Goal: Register for event/course

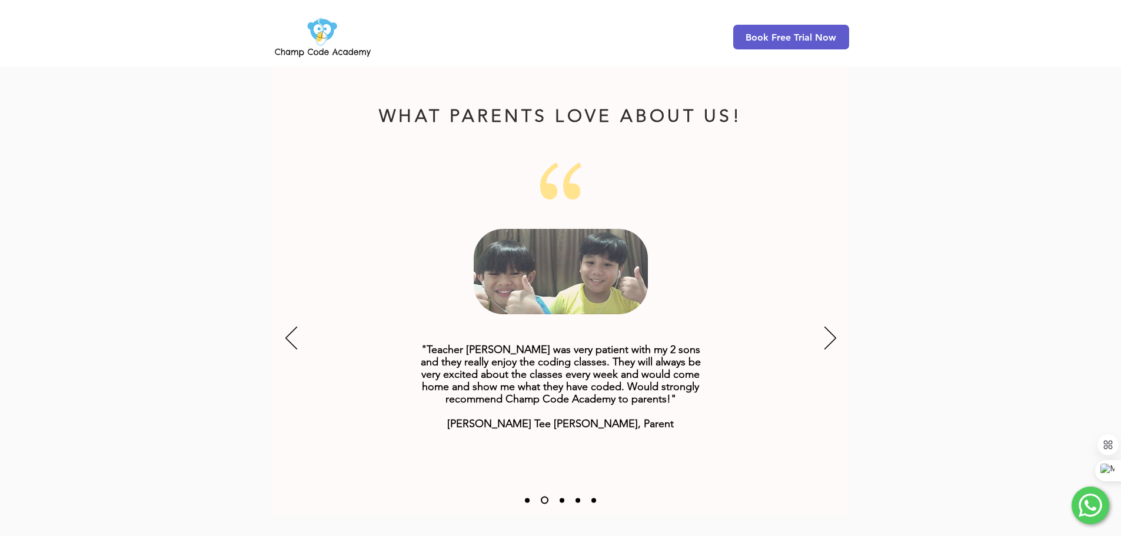
scroll to position [1412, 0]
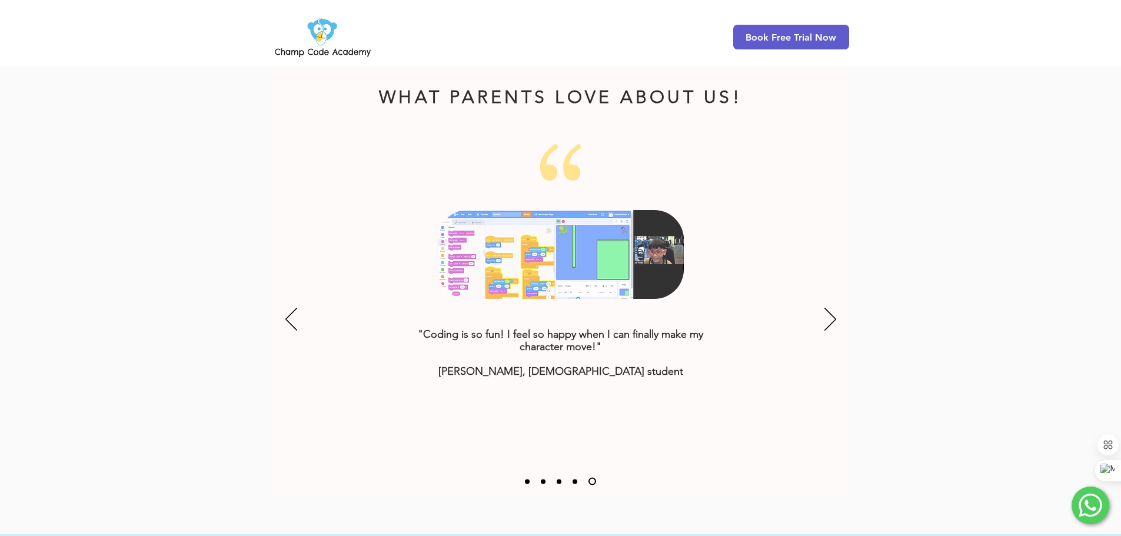
click at [282, 297] on div "Slideshow" at bounding box center [560, 320] width 576 height 353
click at [829, 308] on icon "Next" at bounding box center [830, 319] width 12 height 23
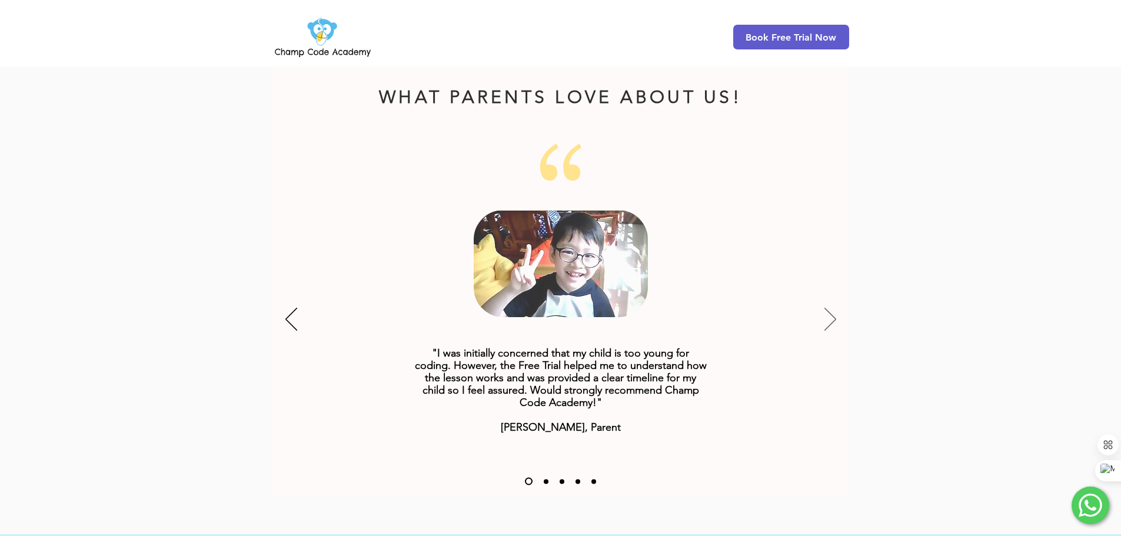
click at [829, 308] on icon "Next" at bounding box center [830, 319] width 12 height 23
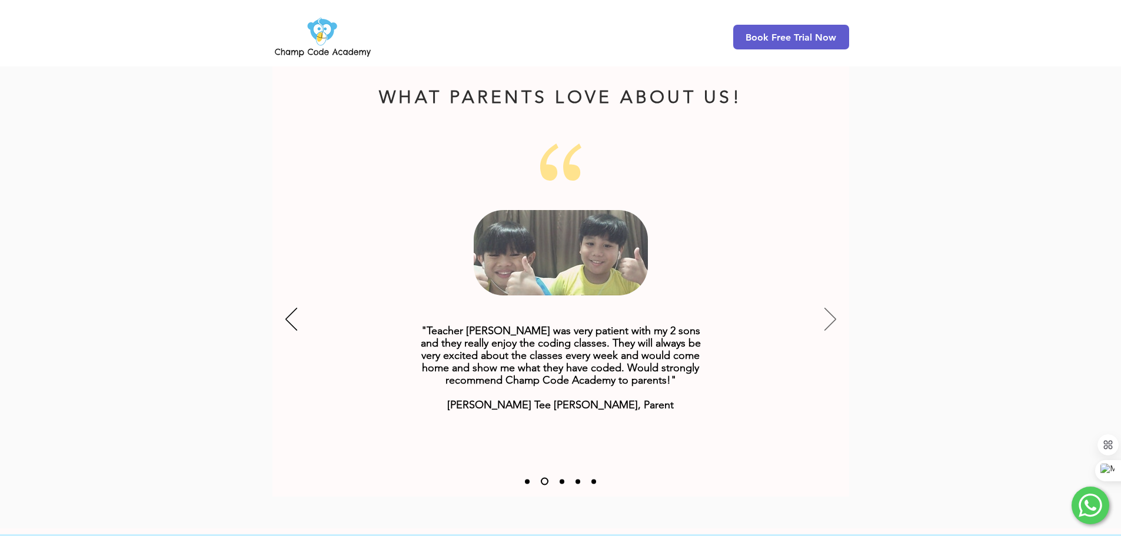
click at [827, 308] on icon "Next" at bounding box center [830, 319] width 12 height 23
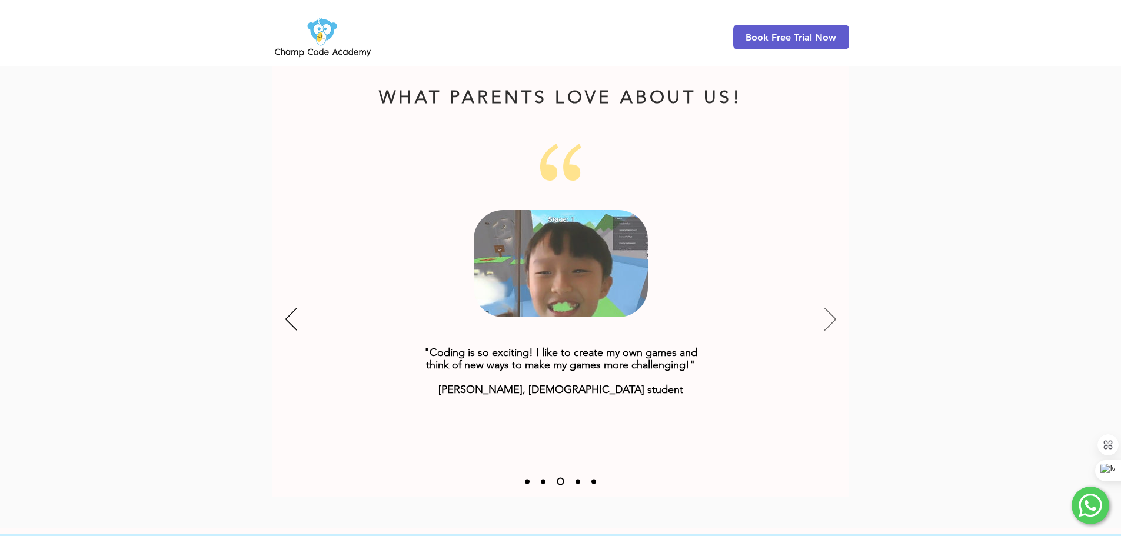
click at [827, 308] on icon "Next" at bounding box center [830, 319] width 12 height 23
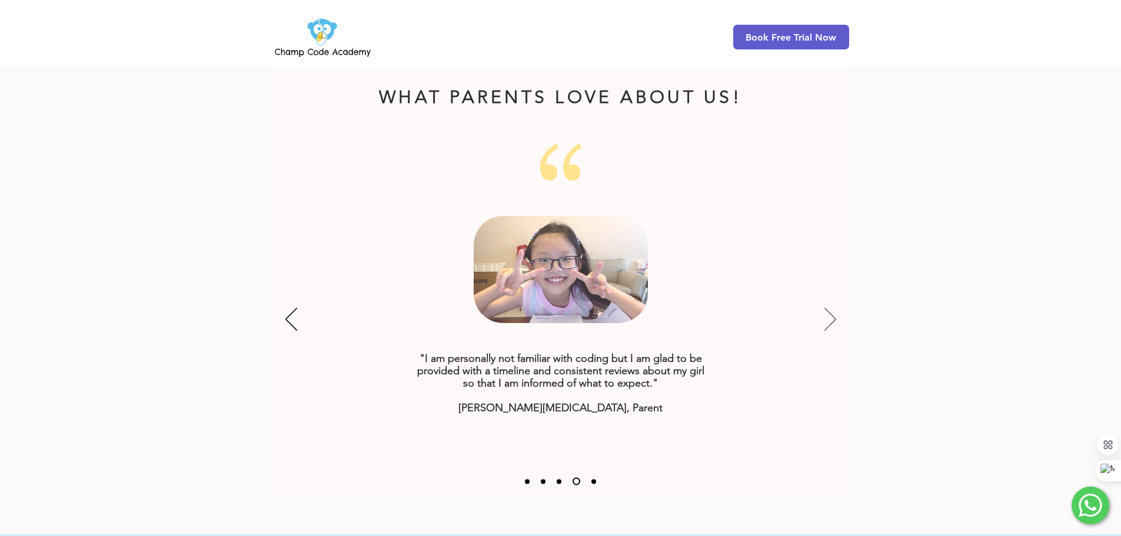
click at [828, 308] on icon "Next" at bounding box center [830, 319] width 12 height 23
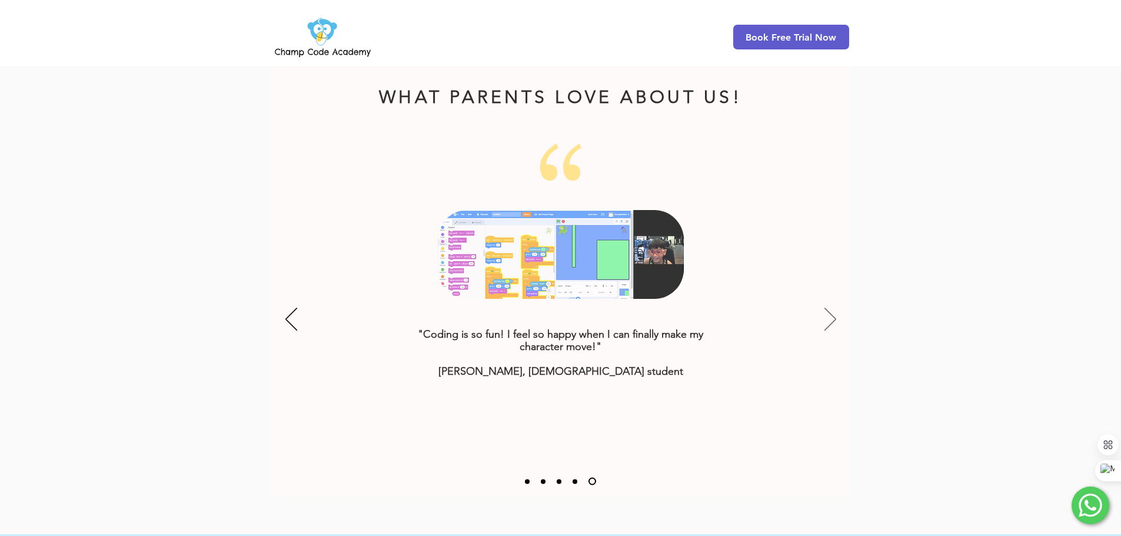
click at [828, 308] on icon "Next" at bounding box center [830, 319] width 12 height 23
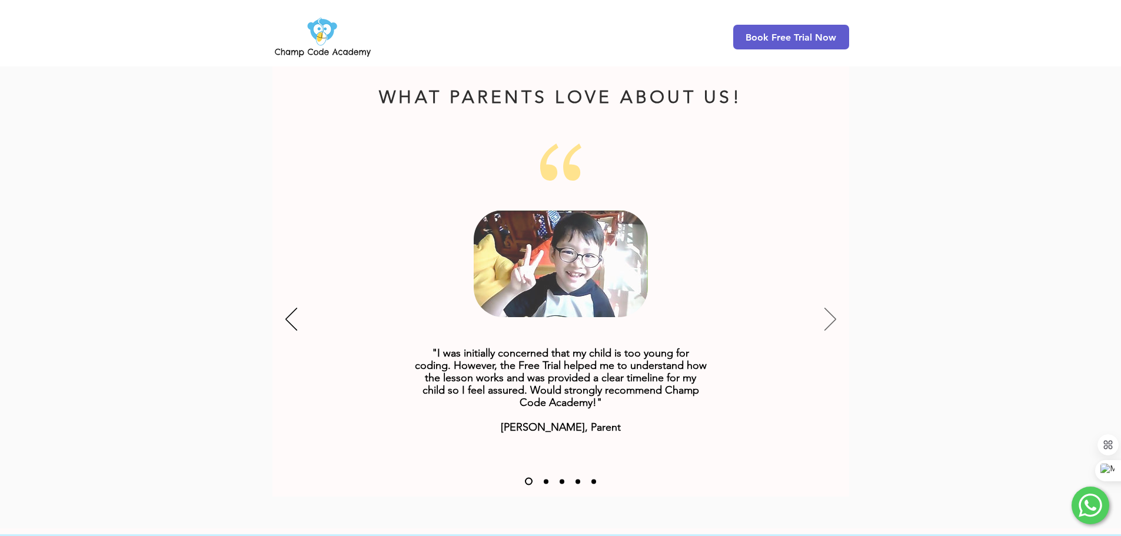
click at [828, 308] on icon "Next" at bounding box center [830, 319] width 12 height 23
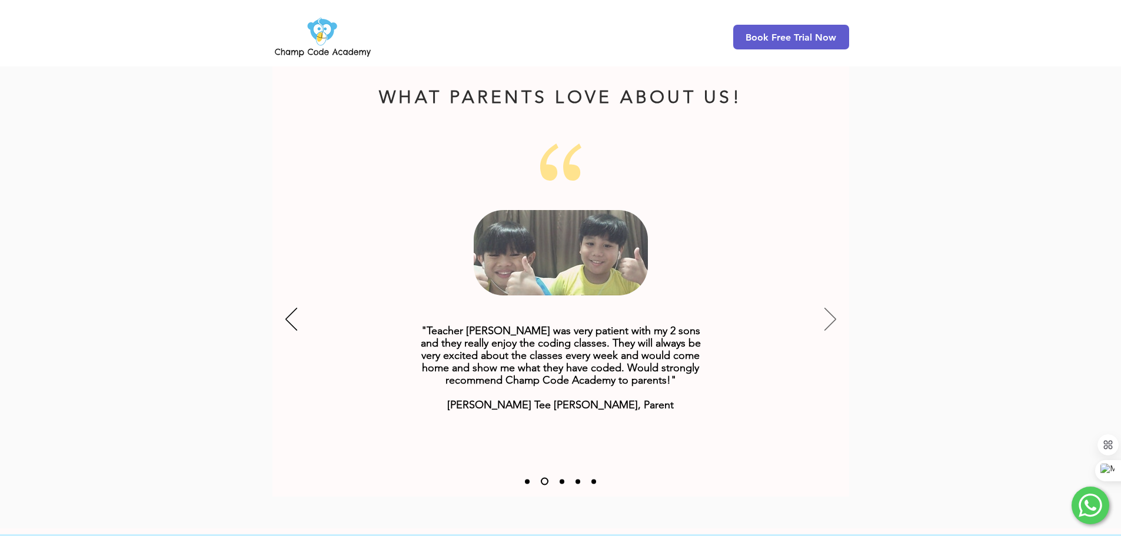
click at [828, 308] on icon "Next" at bounding box center [830, 319] width 12 height 23
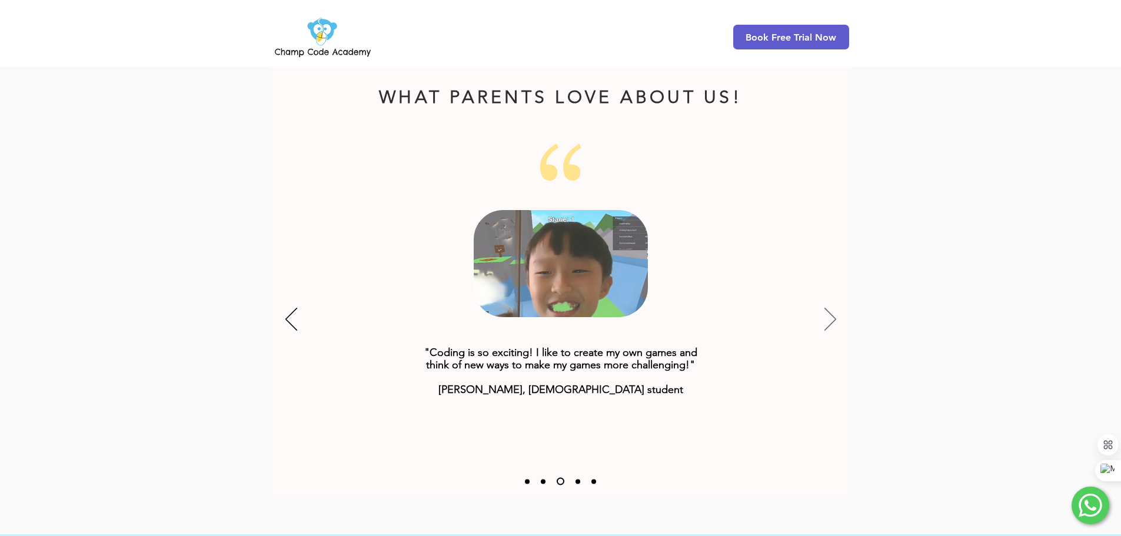
click at [828, 308] on icon "Next" at bounding box center [830, 319] width 12 height 23
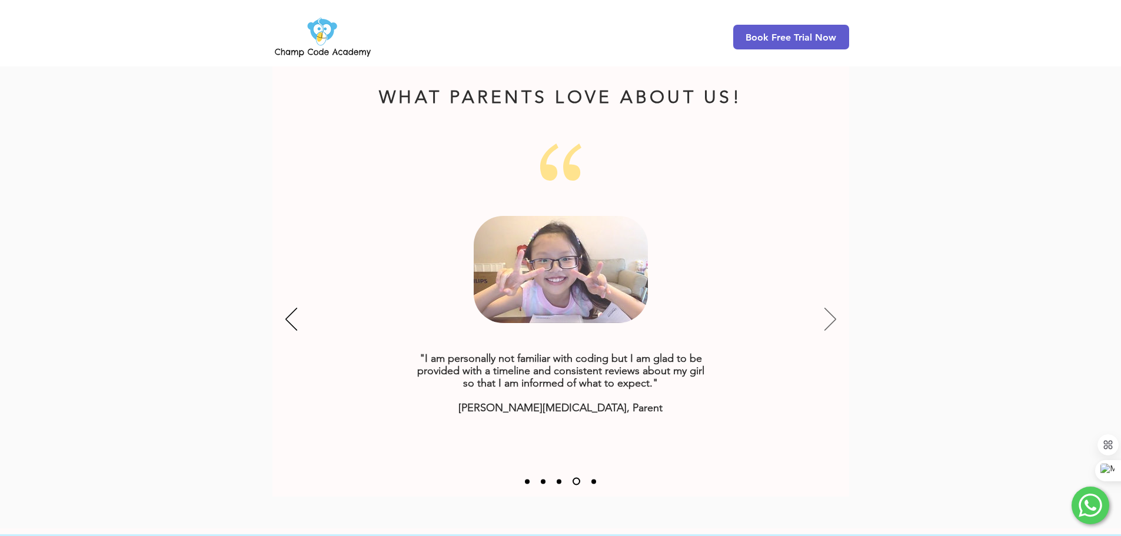
click at [828, 308] on icon "Next" at bounding box center [830, 319] width 12 height 23
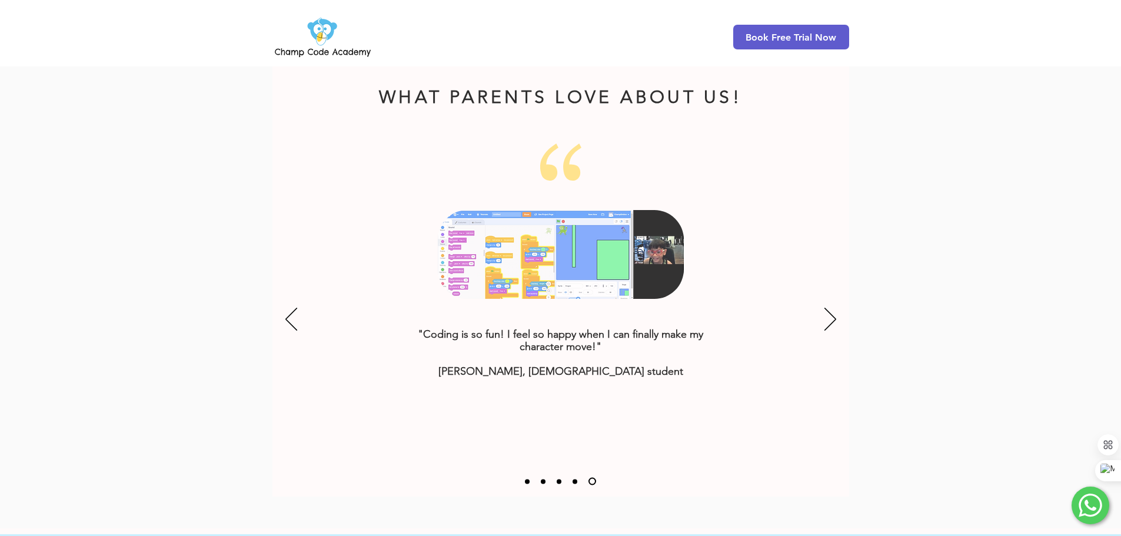
click at [245, 161] on div at bounding box center [560, 288] width 1121 height 481
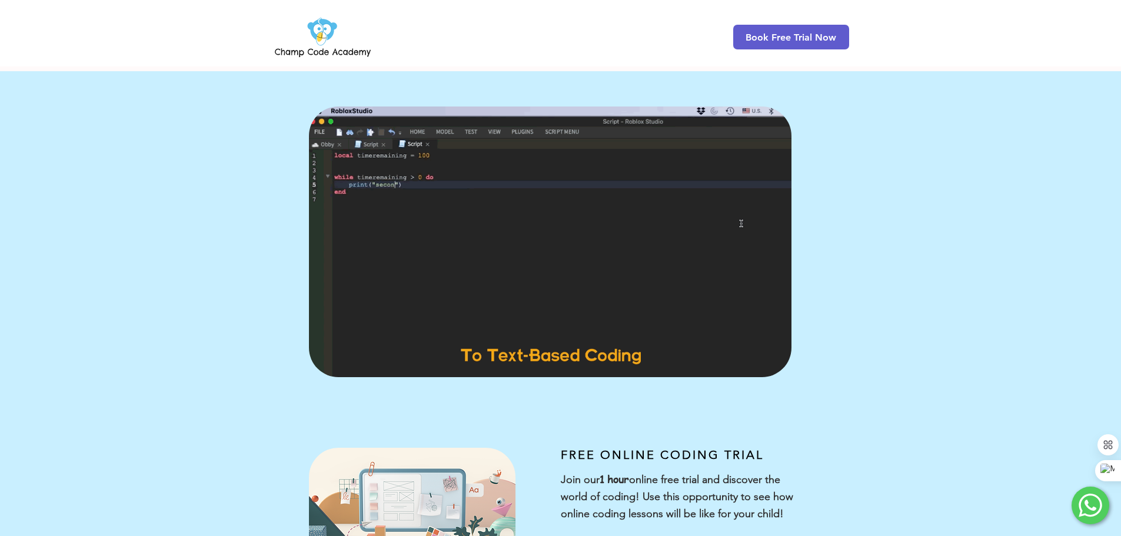
scroll to position [0, 0]
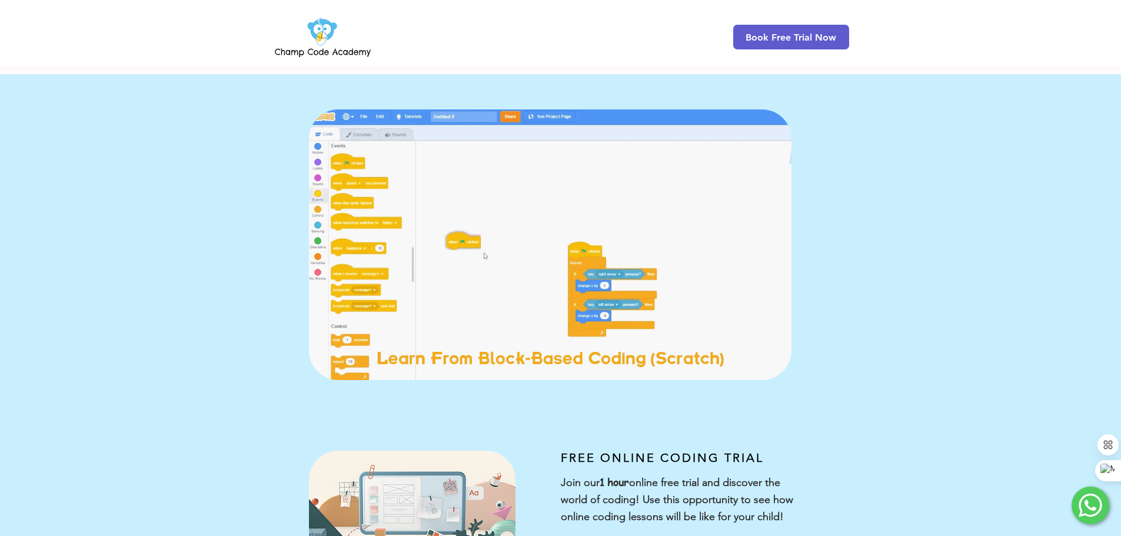
click at [294, 51] on img at bounding box center [322, 37] width 101 height 46
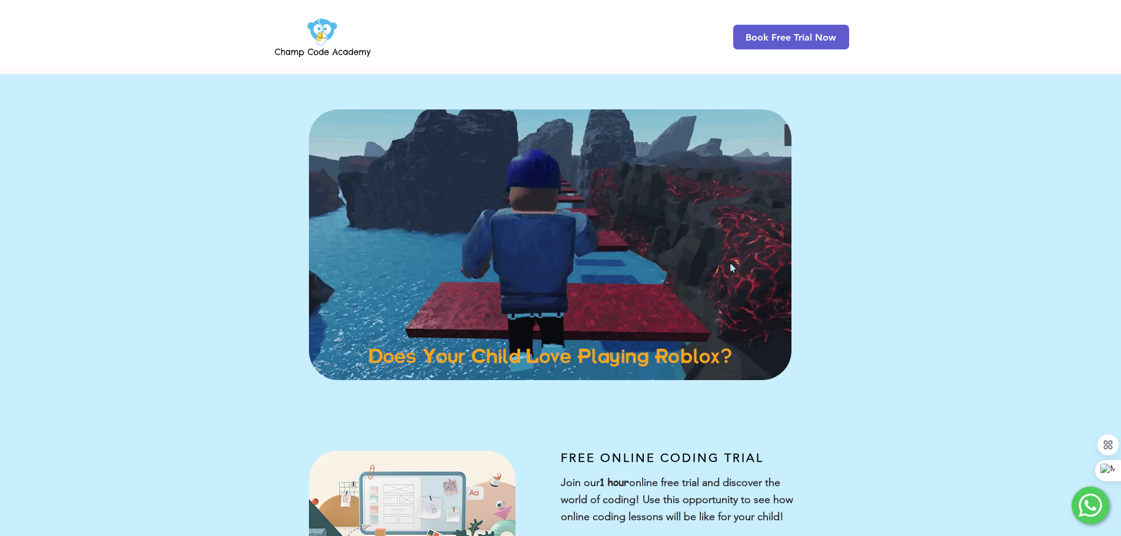
click at [329, 51] on img at bounding box center [322, 37] width 101 height 46
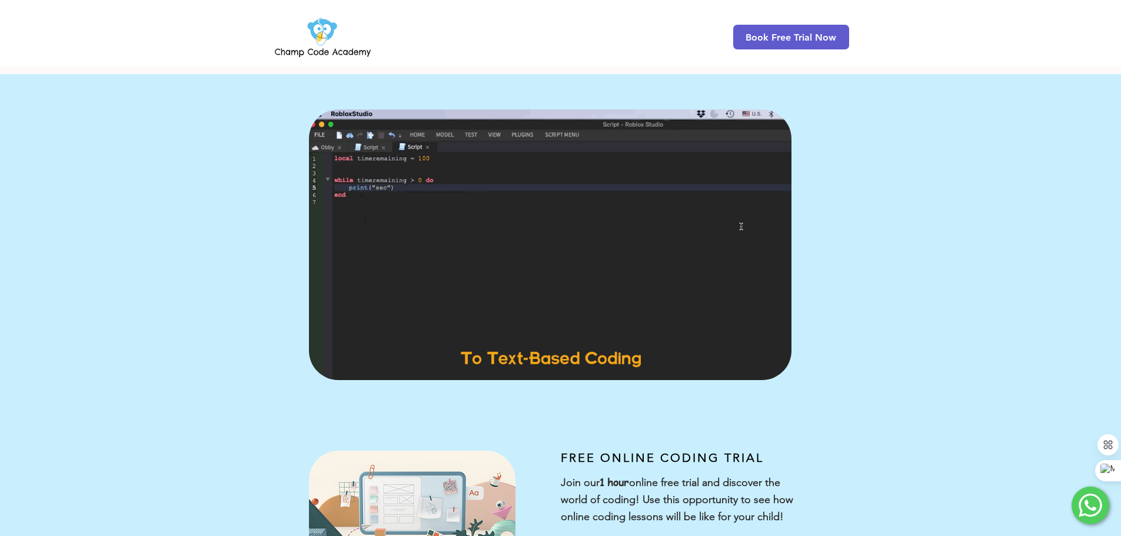
click at [148, 43] on div "Book Free Trial Now" at bounding box center [560, 33] width 1121 height 66
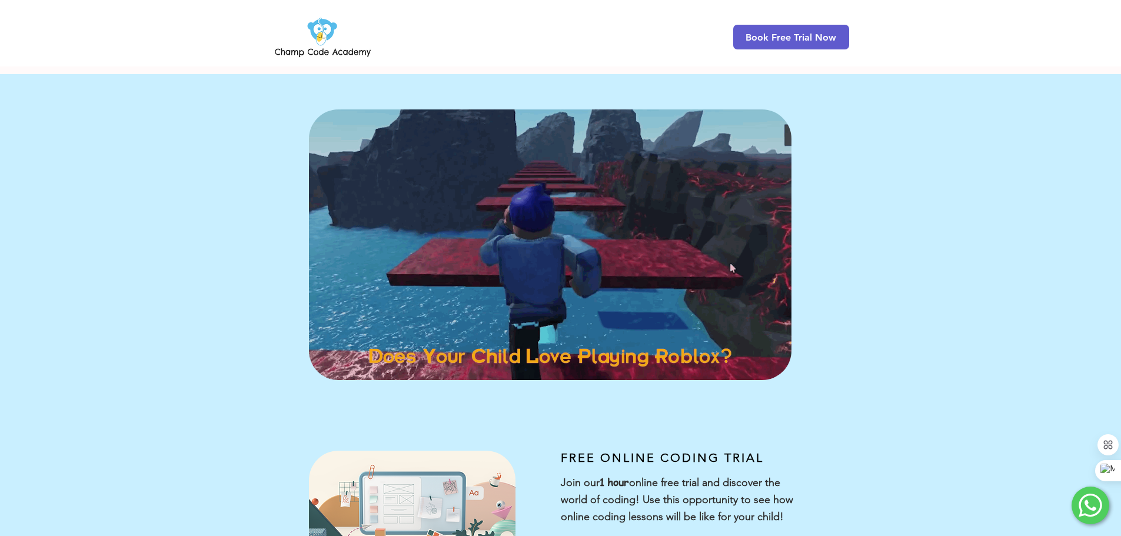
click at [289, 46] on img at bounding box center [322, 37] width 101 height 46
